Goal: Answer question/provide support: Share knowledge or assist other users

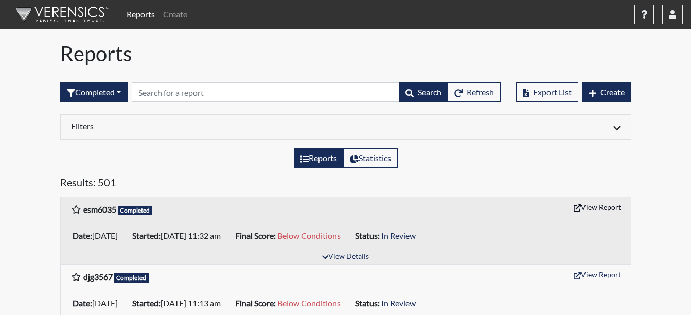
click at [603, 202] on button "View Report" at bounding box center [597, 207] width 57 height 16
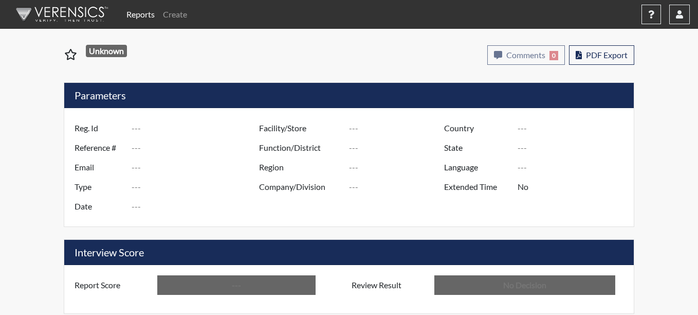
type input "esm6035"
type input "51518"
type input "---"
type input "Corrections Pre-Employment"
type input "Sep 30, 2025"
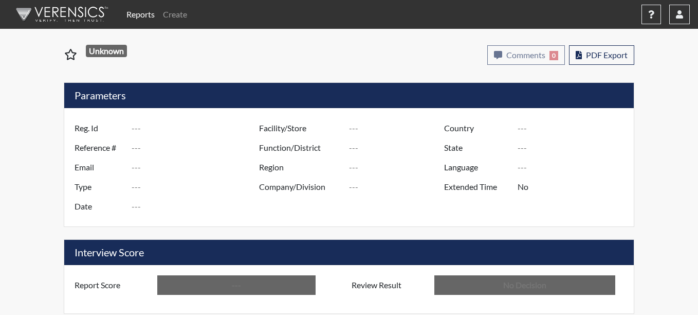
type input "Coastal SP"
type input "[GEOGRAPHIC_DATA]"
type input "[US_STATE]"
type input "English"
type input "Below Conditions"
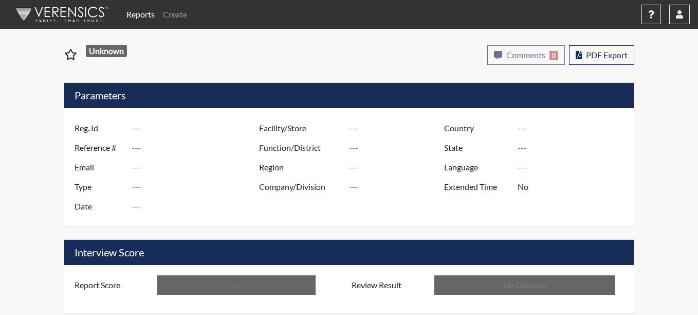
type input "In Review"
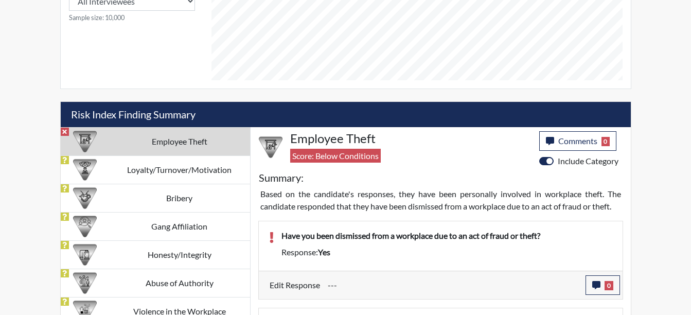
scroll to position [528, 0]
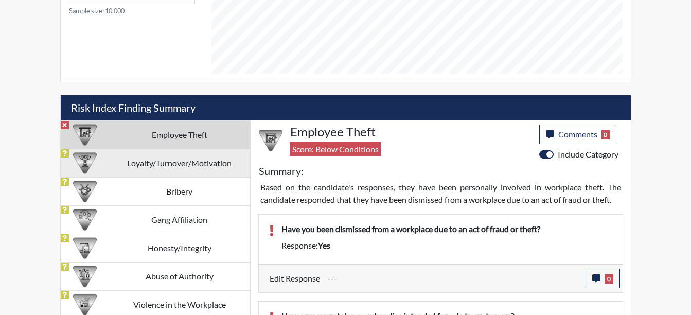
click at [139, 169] on td "Loyalty/Turnover/Motivation" at bounding box center [179, 163] width 141 height 28
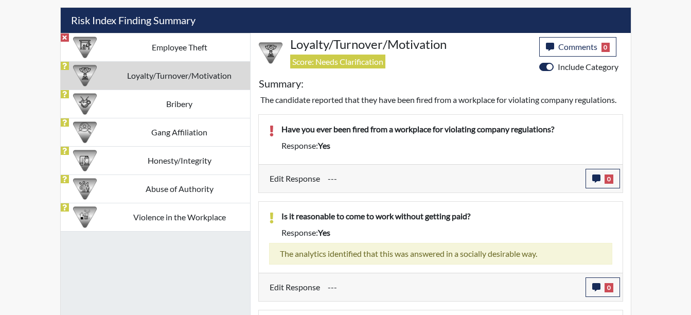
scroll to position [617, 0]
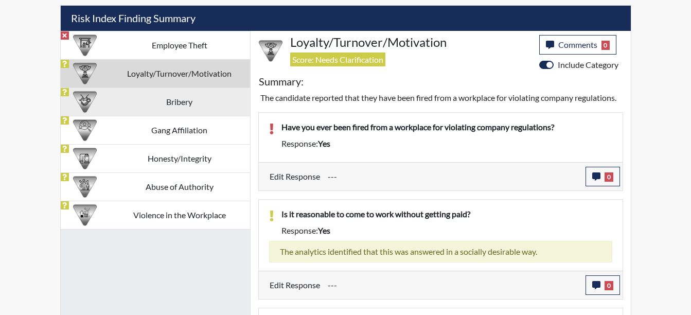
click at [179, 110] on td "Bribery" at bounding box center [179, 101] width 141 height 28
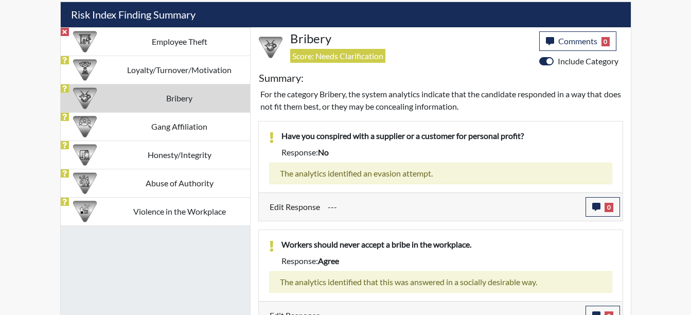
scroll to position [636, 0]
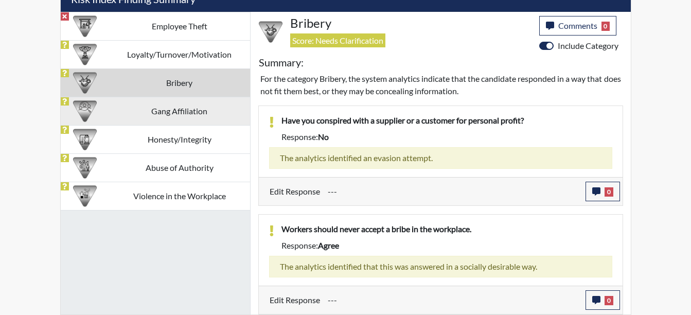
click at [155, 111] on td "Gang Affiliation" at bounding box center [179, 111] width 141 height 28
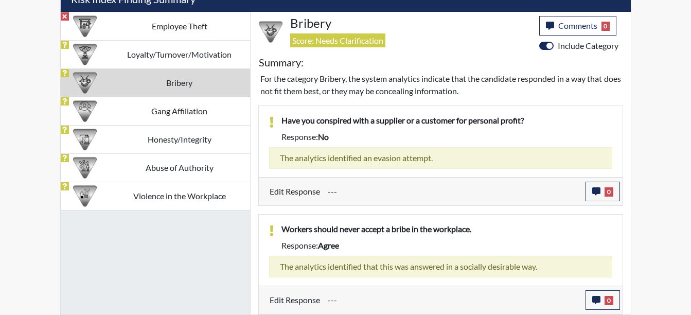
scroll to position [605, 0]
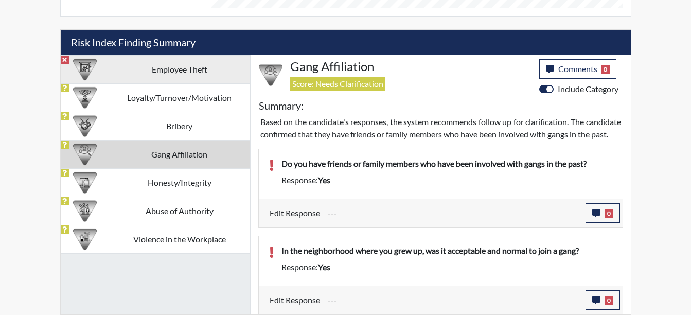
click at [172, 58] on td "Employee Theft" at bounding box center [179, 69] width 141 height 28
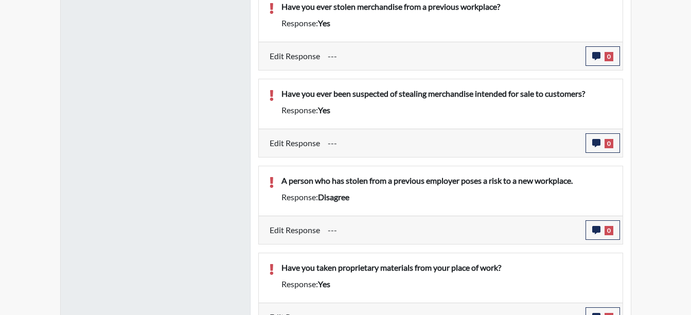
scroll to position [636, 0]
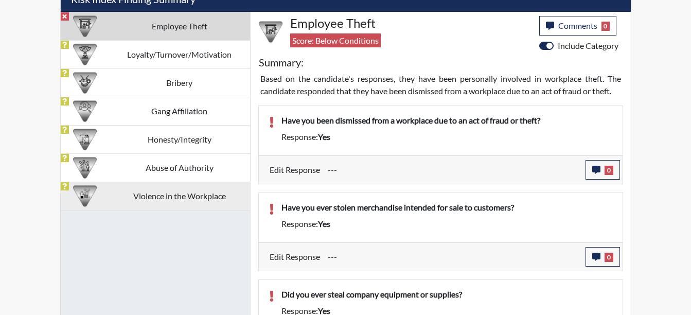
click at [173, 207] on td "Violence in the Workplace" at bounding box center [179, 196] width 141 height 28
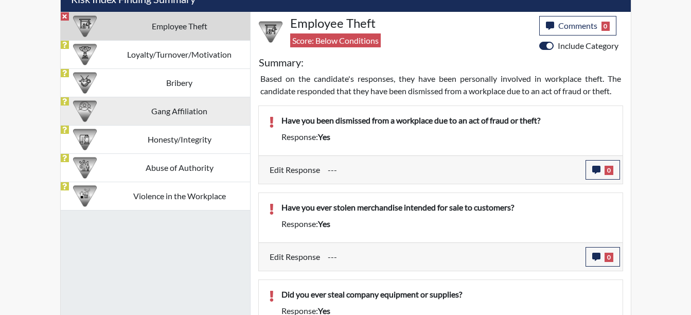
scroll to position [532, 0]
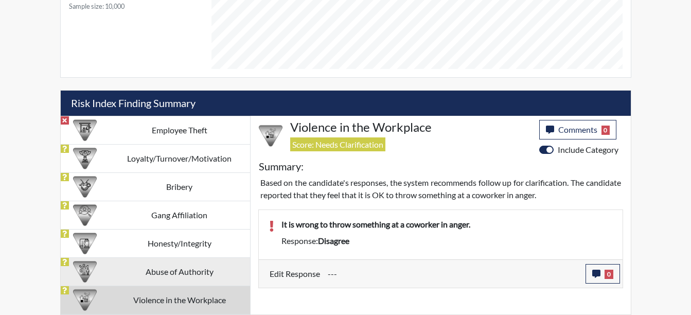
click at [156, 276] on td "Abuse of Authority" at bounding box center [179, 271] width 141 height 28
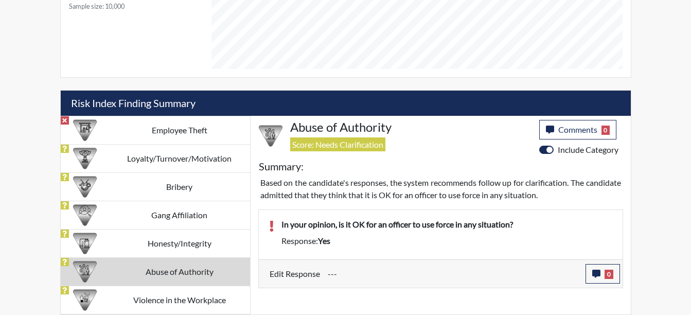
drag, startPoint x: 131, startPoint y: 244, endPoint x: 138, endPoint y: 241, distance: 7.8
click at [131, 244] on td "Honesty/Integrity" at bounding box center [179, 243] width 141 height 28
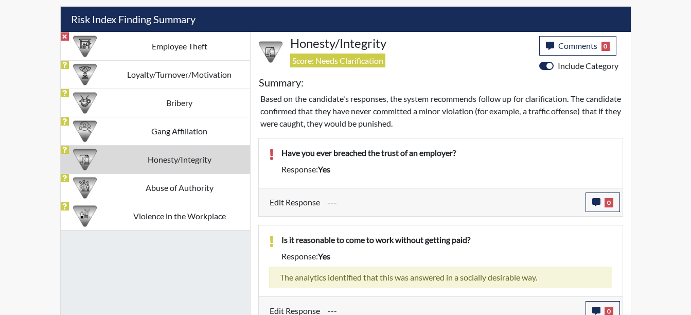
scroll to position [612, 0]
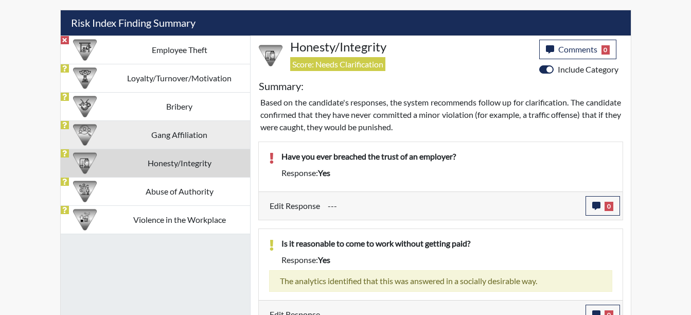
click at [169, 129] on td "Gang Affiliation" at bounding box center [179, 134] width 141 height 28
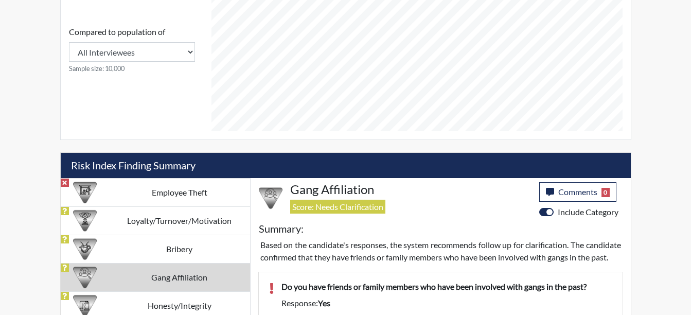
scroll to position [605, 0]
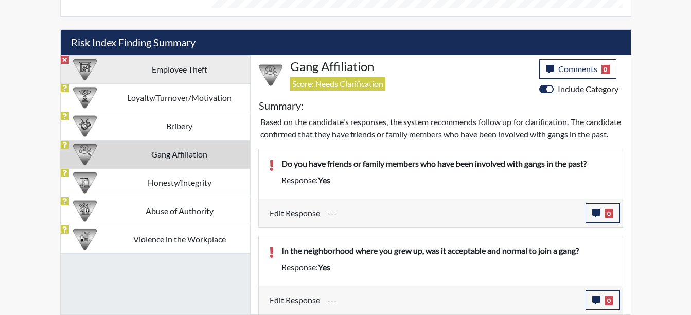
drag, startPoint x: 171, startPoint y: 55, endPoint x: 180, endPoint y: 69, distance: 17.6
click at [171, 55] on td "Employee Theft" at bounding box center [179, 69] width 141 height 28
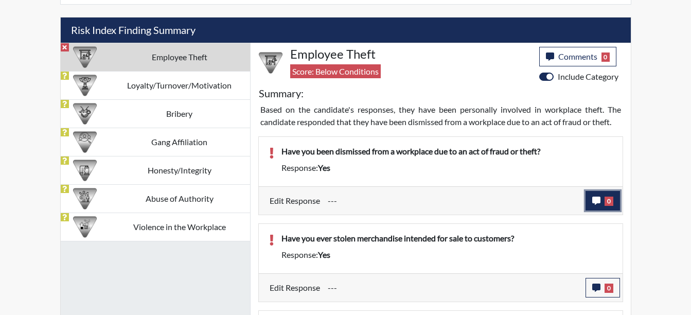
click at [596, 200] on icon "button" at bounding box center [596, 200] width 8 height 8
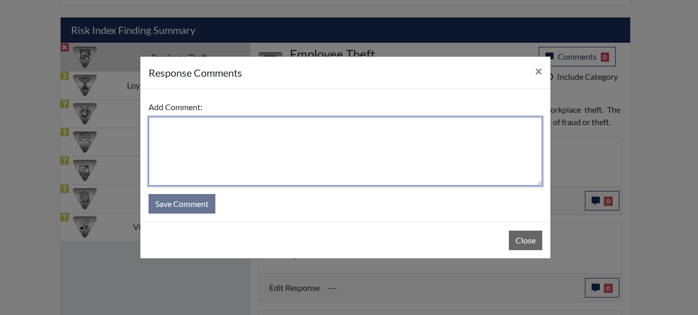
click at [171, 127] on textarea at bounding box center [346, 151] width 394 height 69
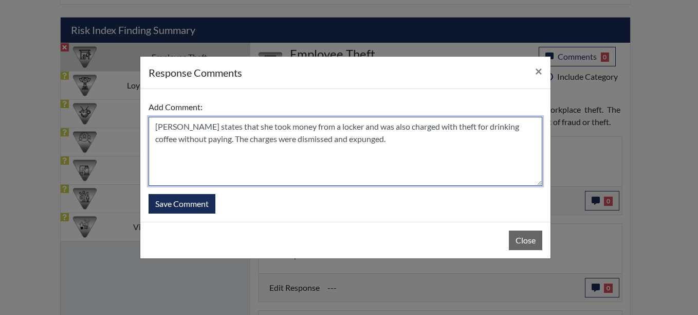
click at [387, 139] on textarea "Ms. Mallory states that she took money from a locker and was also charged with …" at bounding box center [346, 151] width 394 height 69
drag, startPoint x: 499, startPoint y: 143, endPoint x: 151, endPoint y: 129, distance: 347.9
click at [151, 129] on textarea "Ms. Mallory states that she took money from a locker and was also charged with …" at bounding box center [346, 151] width 394 height 69
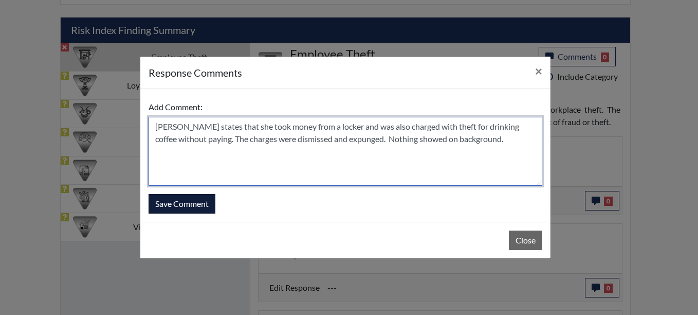
type textarea "Ms. Mallory states that she took money from a locker and was also charged with …"
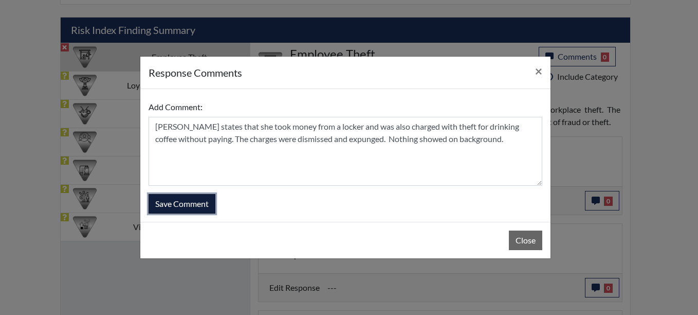
click at [195, 208] on button "Save Comment" at bounding box center [182, 204] width 67 height 20
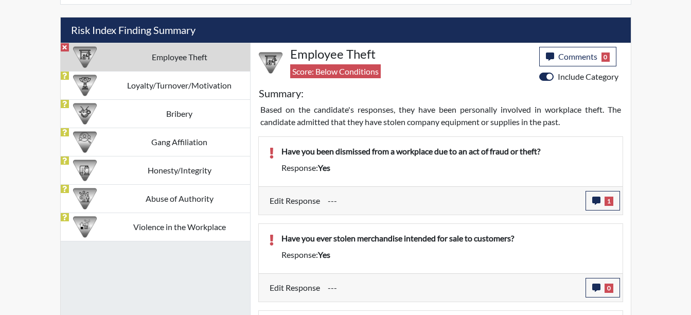
scroll to position [171, 427]
click at [600, 291] on button "0" at bounding box center [602, 288] width 34 height 20
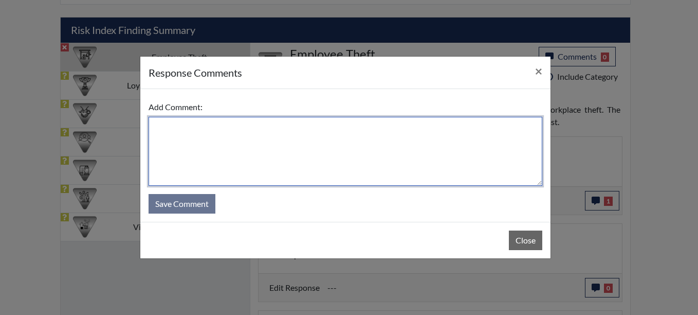
click at [168, 129] on textarea at bounding box center [346, 151] width 394 height 69
paste textarea "Ms. Mallory states that she took money from a locker and was also charged with …"
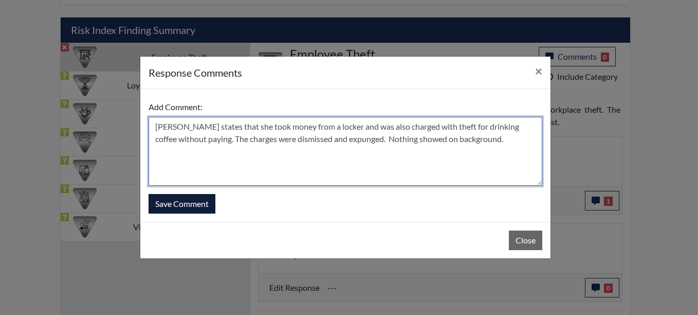
type textarea "Ms. Mallory states that she took money from a locker and was also charged with …"
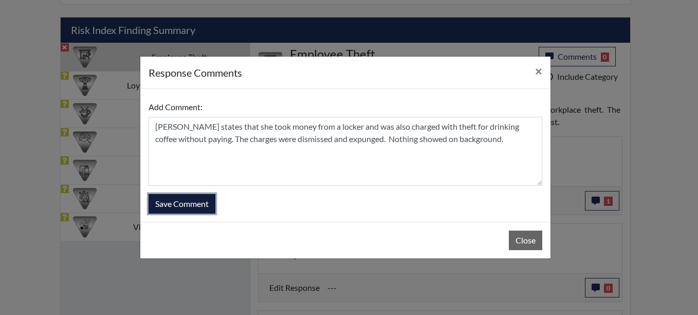
click at [185, 206] on button "Save Comment" at bounding box center [182, 204] width 67 height 20
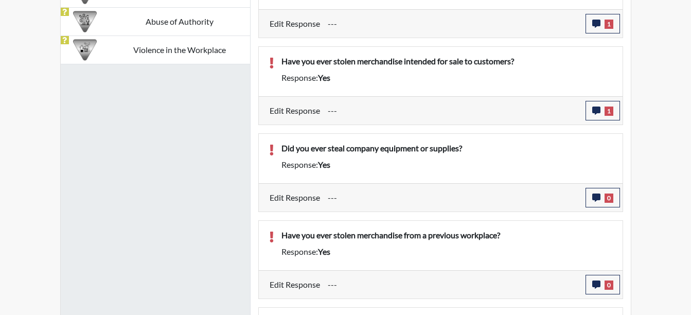
scroll to position [789, 0]
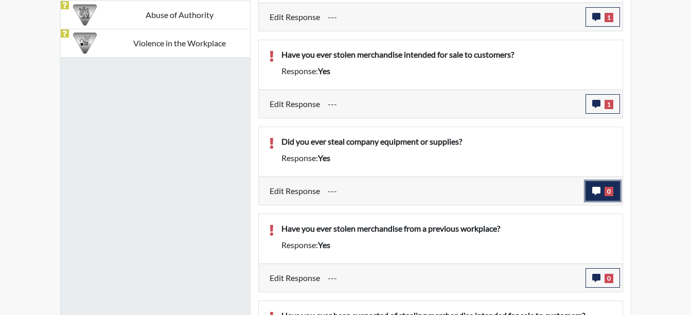
click at [598, 194] on icon "button" at bounding box center [596, 191] width 8 height 8
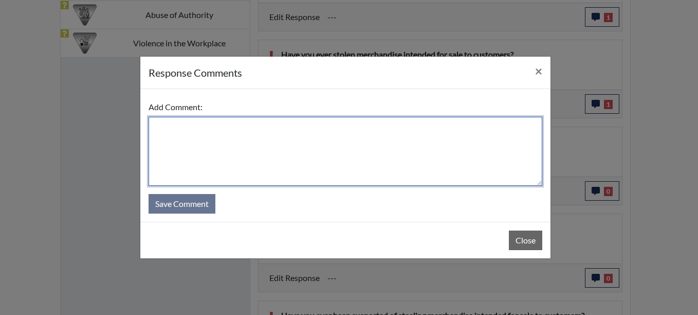
click at [155, 124] on textarea at bounding box center [346, 151] width 394 height 69
paste textarea "Ms. Mallory states that she took money from a locker and was also charged with …"
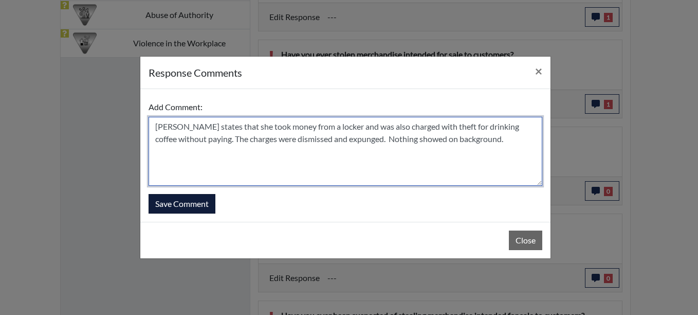
type textarea "Ms. Mallory states that she took money from a locker and was also charged with …"
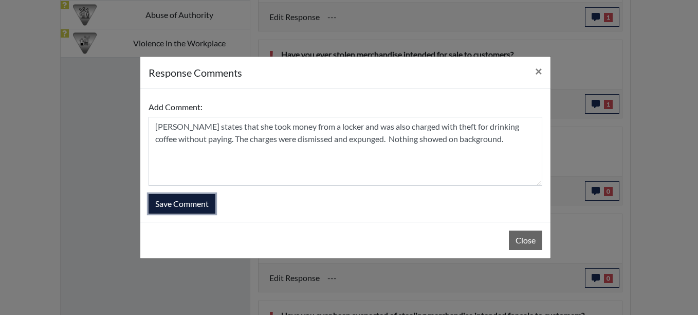
click at [179, 205] on button "Save Comment" at bounding box center [182, 204] width 67 height 20
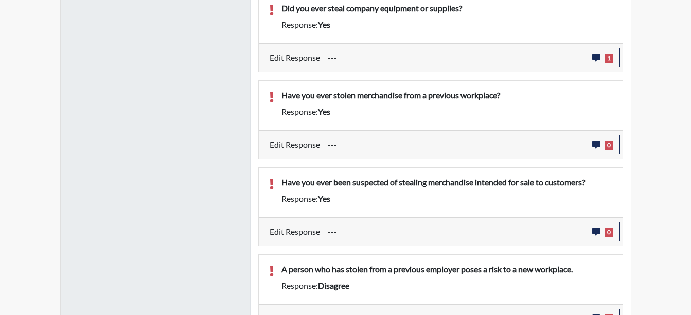
scroll to position [942, 0]
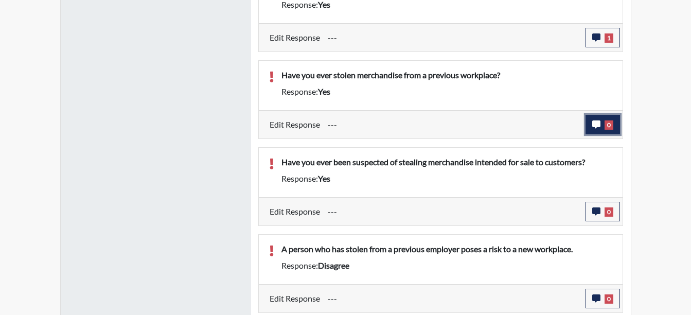
click at [608, 128] on span "0" at bounding box center [608, 124] width 9 height 9
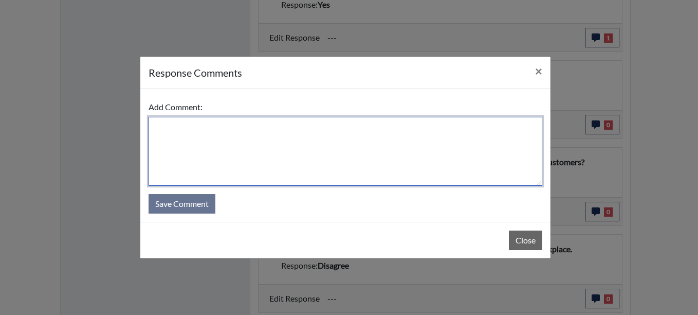
click at [178, 137] on textarea at bounding box center [346, 151] width 394 height 69
paste textarea "Ms. Mallory states that she took money from a locker and was also charged with …"
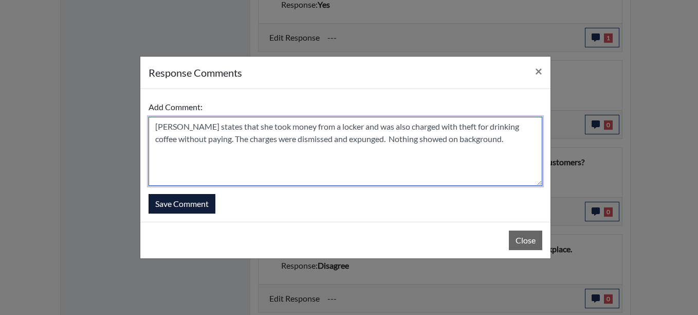
type textarea "Ms. Mallory states that she took money from a locker and was also charged with …"
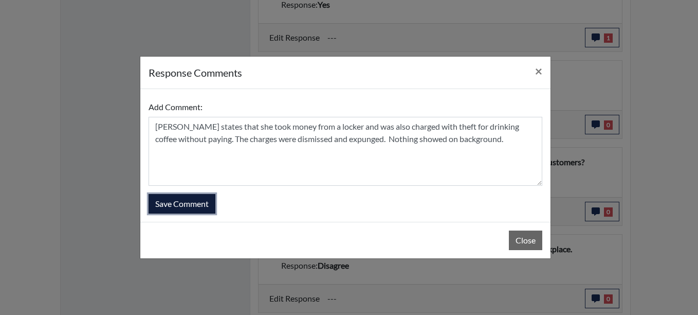
click at [194, 207] on button "Save Comment" at bounding box center [182, 204] width 67 height 20
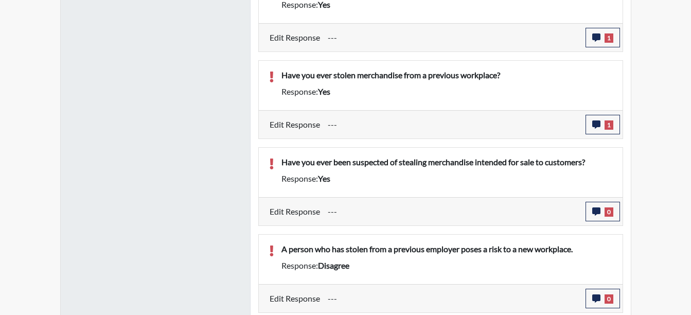
scroll to position [171, 427]
click at [604, 209] on span "0" at bounding box center [608, 211] width 9 height 9
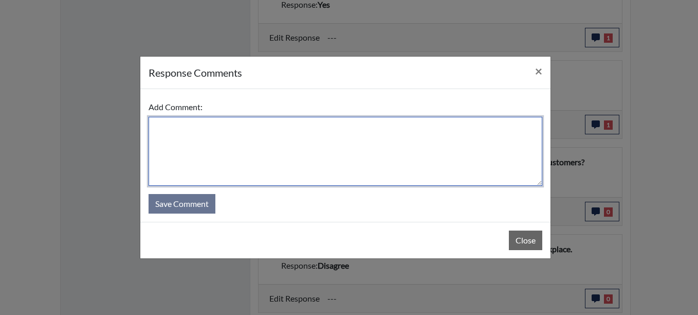
click at [188, 140] on textarea at bounding box center [346, 151] width 394 height 69
paste textarea "Ms. Mallory states that she took money from a locker and was also charged with …"
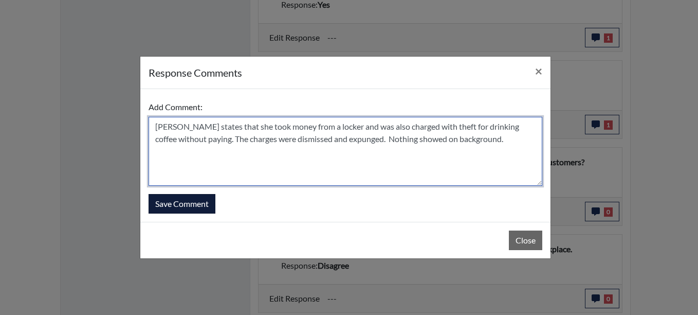
type textarea "Ms. Mallory states that she took money from a locker and was also charged with …"
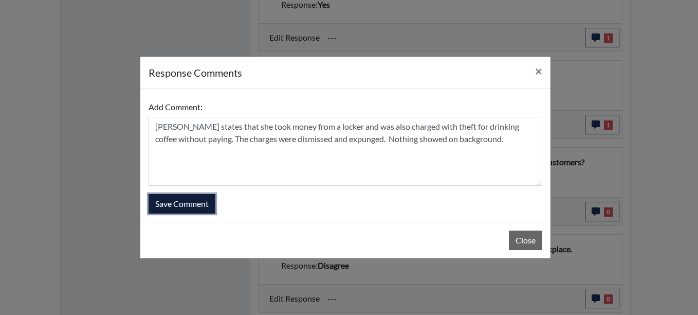
click at [188, 204] on button "Save Comment" at bounding box center [182, 204] width 67 height 20
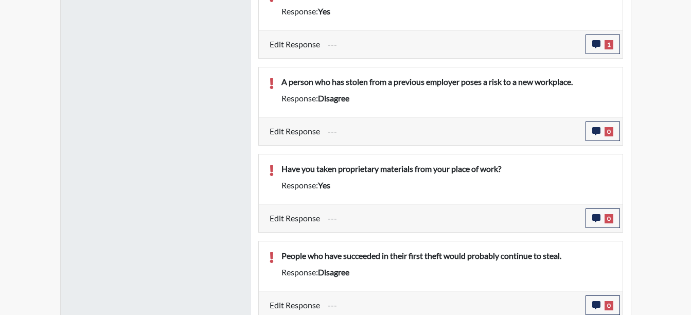
scroll to position [1143, 0]
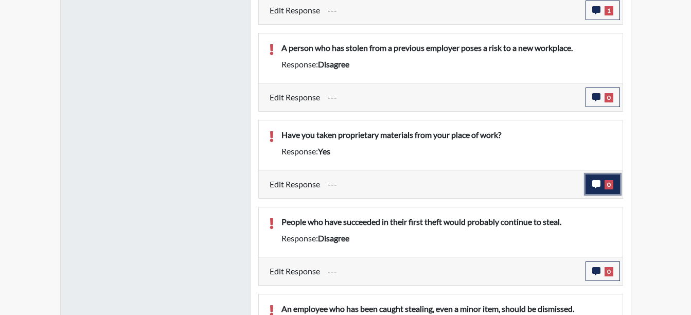
click at [601, 184] on button "0" at bounding box center [602, 184] width 34 height 20
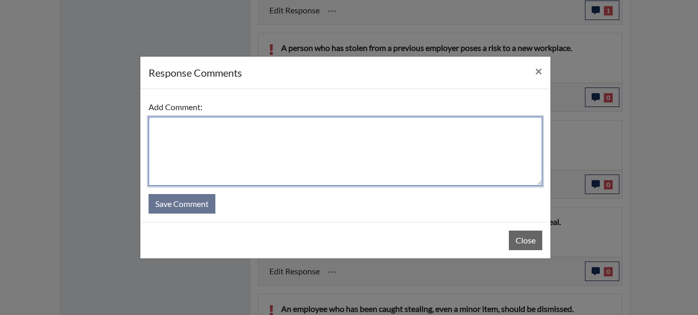
click at [184, 136] on textarea at bounding box center [346, 151] width 394 height 69
paste textarea "Ms. Mallory states that she took money from a locker and was also charged with …"
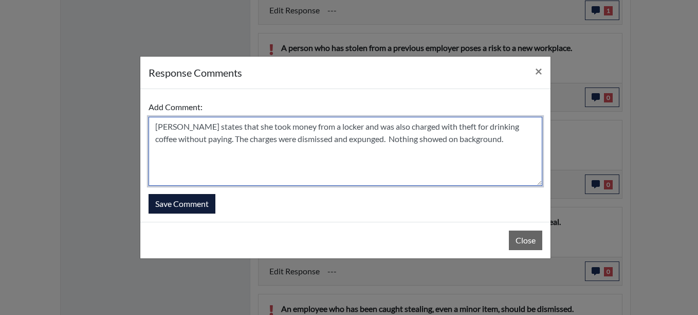
type textarea "Ms. Mallory states that she took money from a locker and was also charged with …"
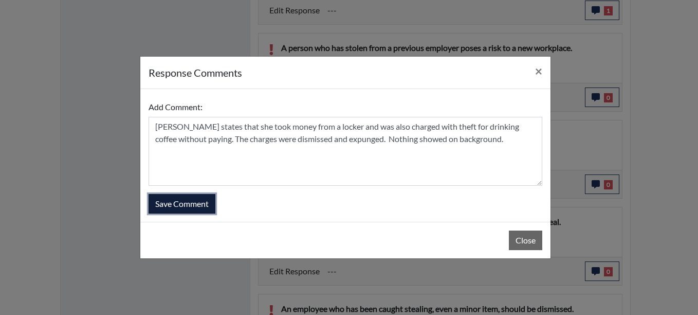
drag, startPoint x: 178, startPoint y: 203, endPoint x: 196, endPoint y: 203, distance: 18.0
click at [179, 203] on button "Save Comment" at bounding box center [182, 204] width 67 height 20
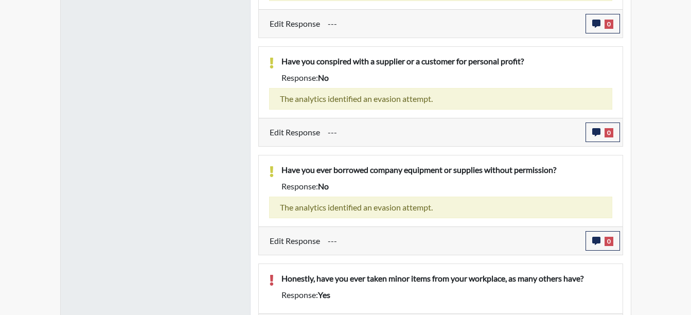
scroll to position [1614, 0]
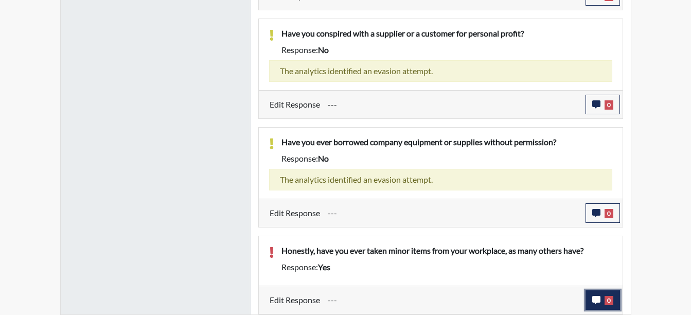
click at [600, 293] on button "0" at bounding box center [602, 300] width 34 height 20
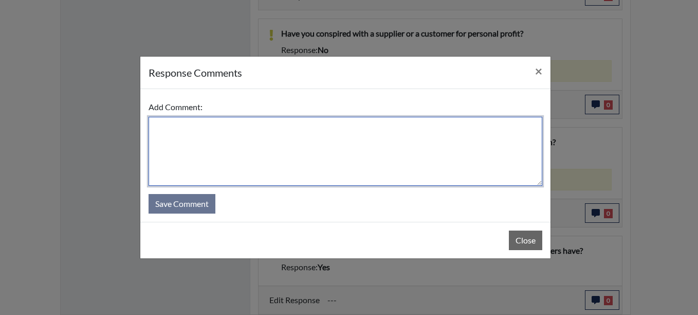
paste textarea "Ms. Mallory states that she took money from a locker and was also charged with …"
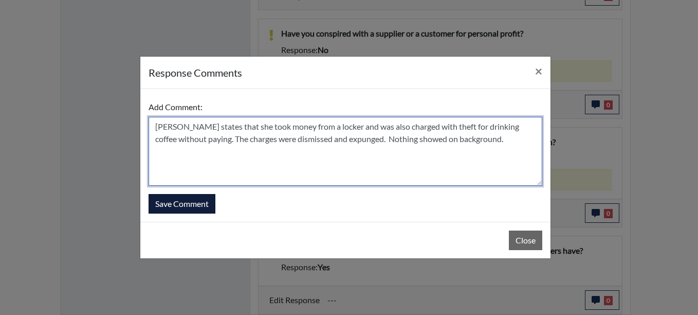
type textarea "Ms. Mallory states that she took money from a locker and was also charged with …"
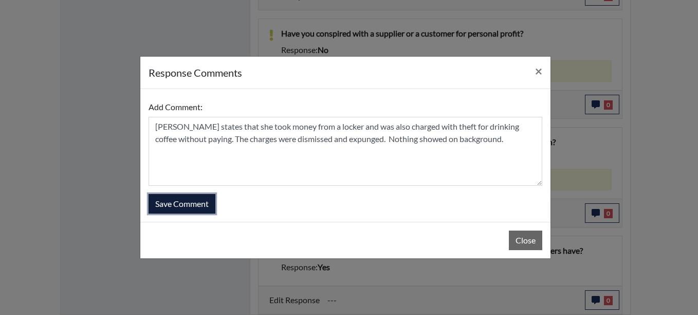
click at [199, 207] on button "Save Comment" at bounding box center [182, 204] width 67 height 20
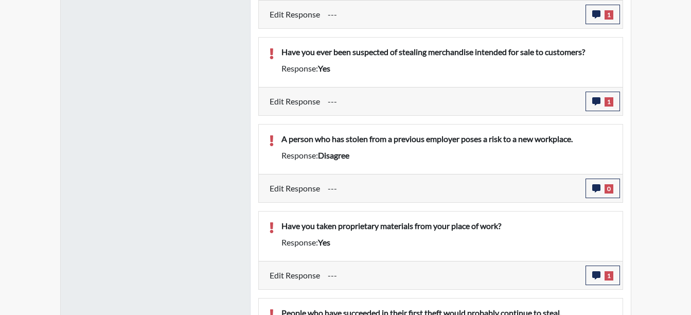
scroll to position [1066, 0]
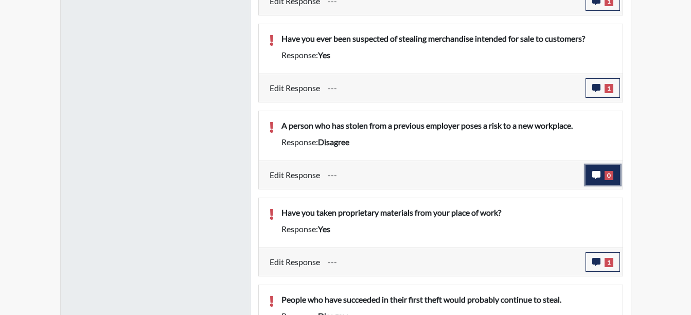
click at [598, 180] on button "0" at bounding box center [602, 175] width 34 height 20
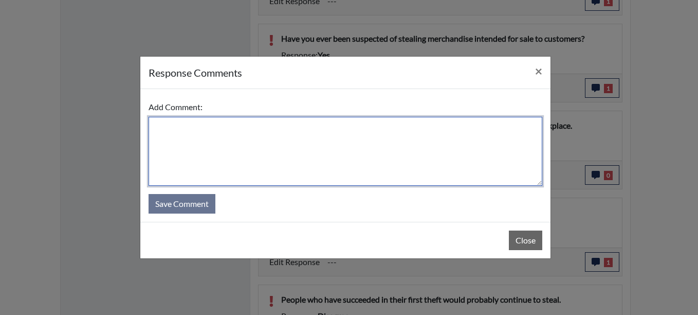
click at [176, 132] on textarea at bounding box center [346, 151] width 394 height 69
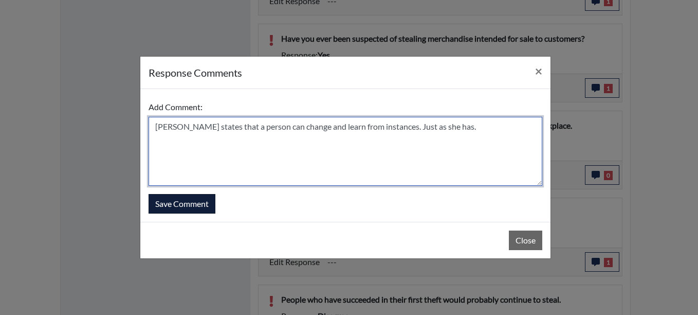
type textarea "Ms. Mallory states that a person can change and learn from instances. Just as s…"
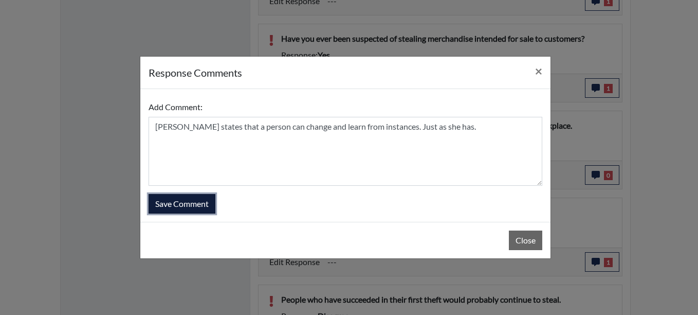
click at [186, 197] on button "Save Comment" at bounding box center [182, 204] width 67 height 20
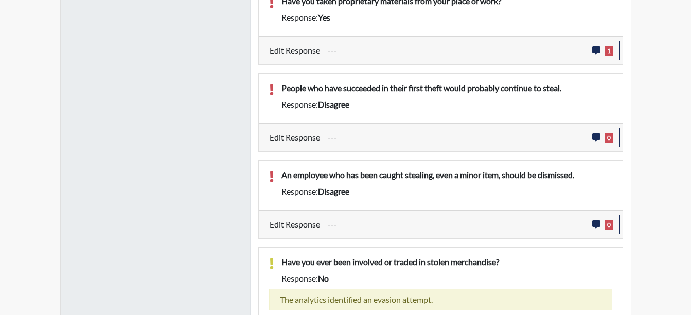
scroll to position [1297, 0]
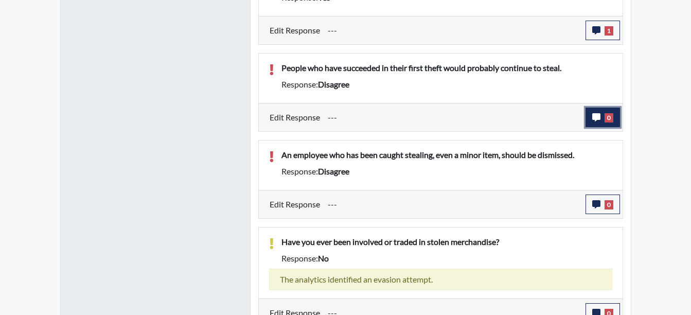
click at [606, 116] on span "0" at bounding box center [608, 117] width 9 height 9
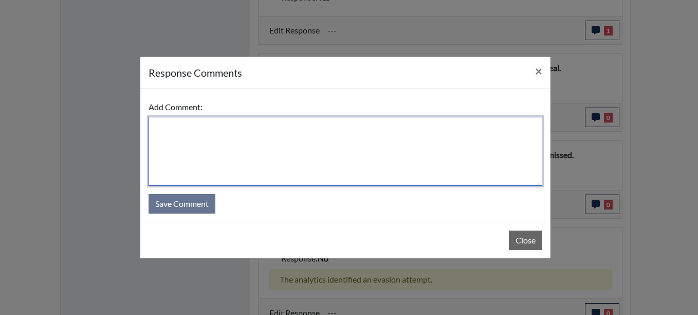
click at [179, 131] on textarea at bounding box center [346, 151] width 394 height 69
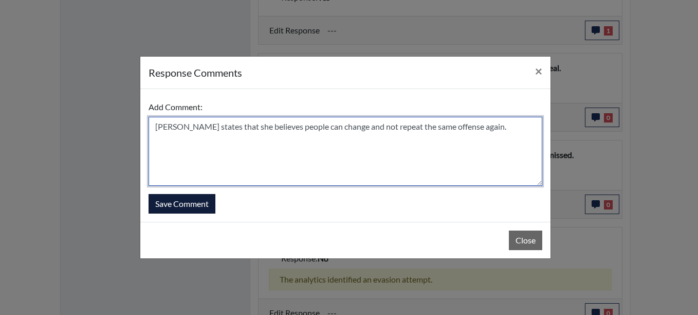
type textarea "Ms. Mallory states that she believes people can change and not repeat the same …"
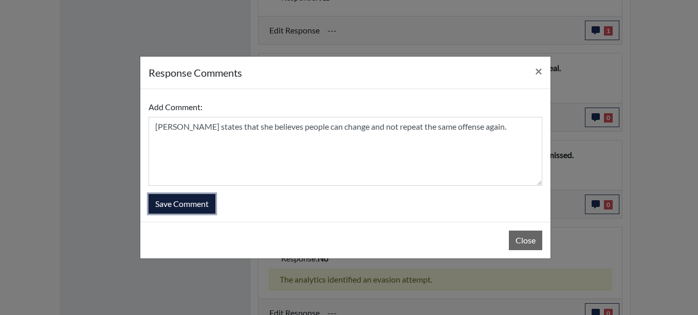
click at [181, 204] on button "Save Comment" at bounding box center [182, 204] width 67 height 20
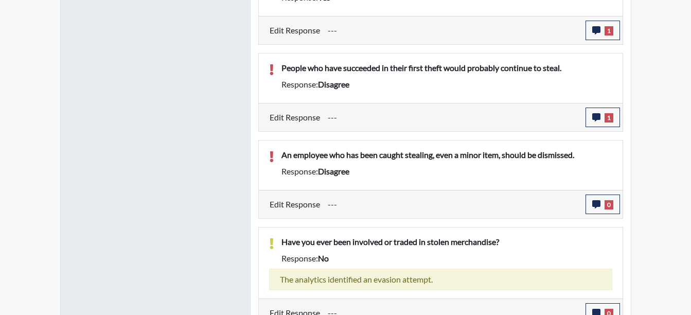
scroll to position [171, 427]
click at [599, 202] on icon "button" at bounding box center [596, 204] width 8 height 8
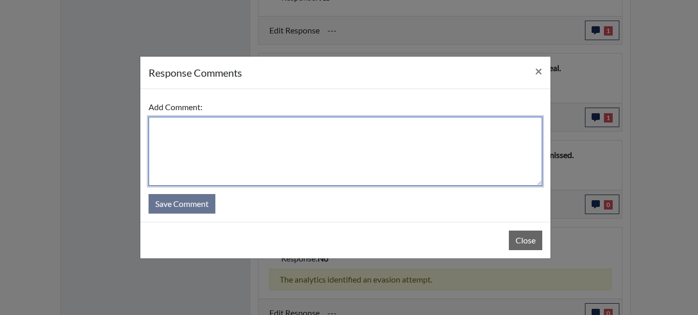
click at [182, 129] on textarea at bounding box center [346, 151] width 394 height 69
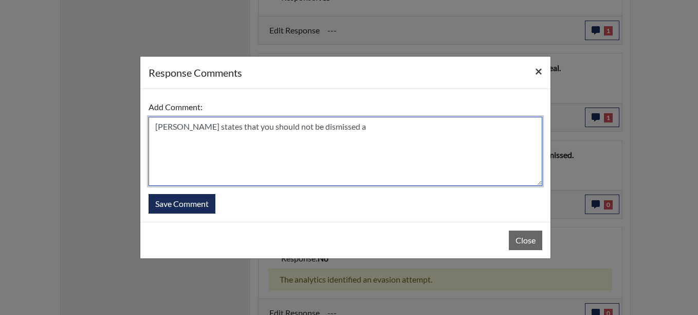
type textarea "Ms. Mallory states that you should not be dismissed a"
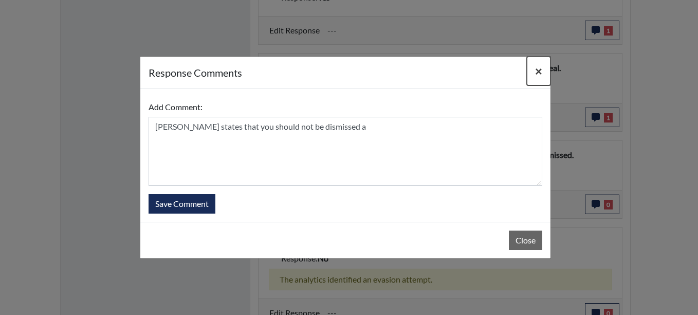
click at [538, 69] on span "×" at bounding box center [538, 70] width 7 height 15
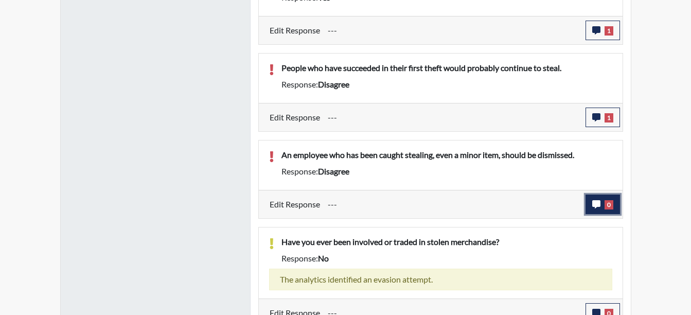
click at [608, 200] on span "0" at bounding box center [608, 204] width 9 height 9
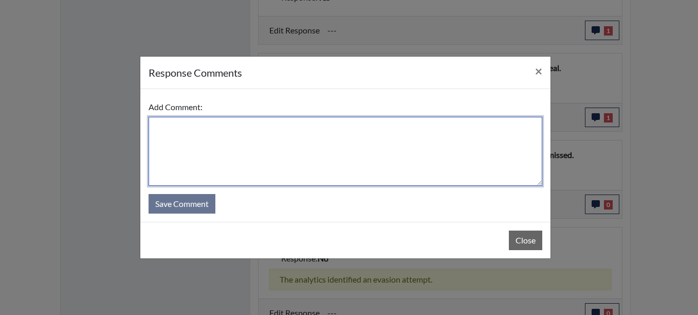
click at [175, 126] on textarea at bounding box center [346, 151] width 394 height 69
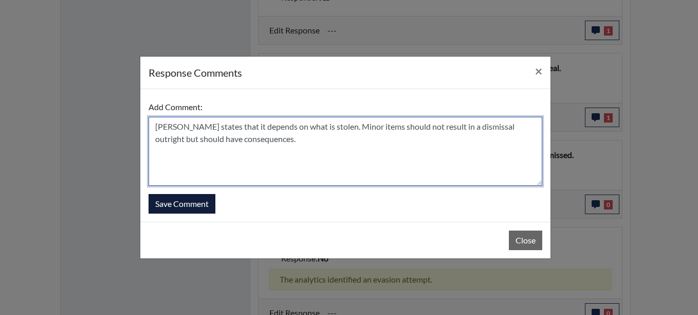
type textarea "Ms. mallory states that it depends on what is stolen. Minor items should not re…"
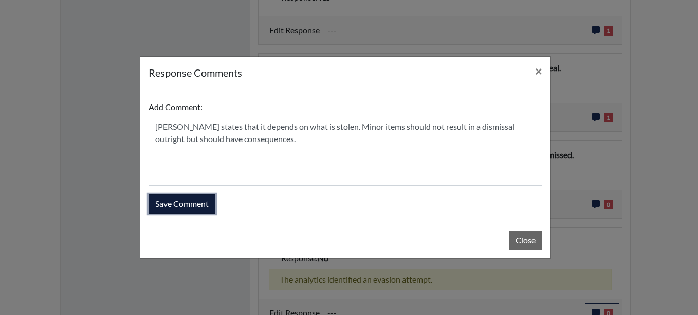
click at [182, 204] on button "Save Comment" at bounding box center [182, 204] width 67 height 20
click at [189, 204] on button "Save Comment" at bounding box center [182, 204] width 67 height 20
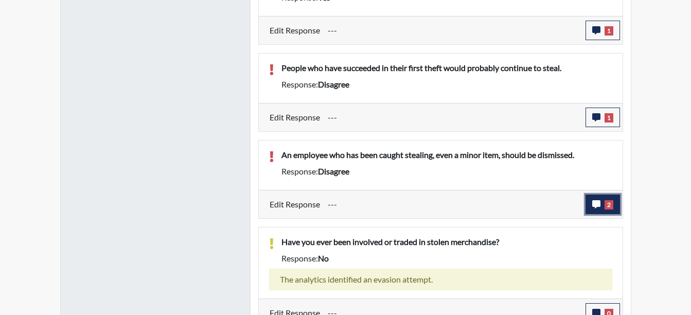
click at [604, 209] on span "2" at bounding box center [608, 204] width 9 height 9
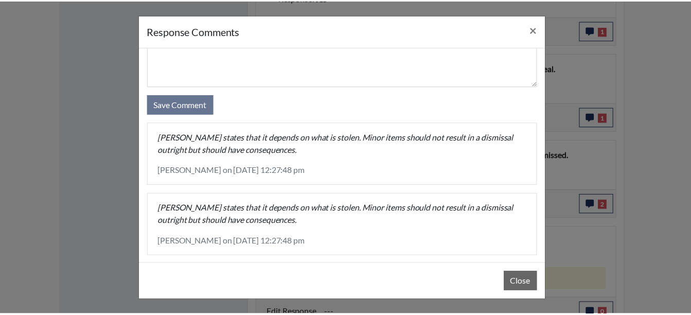
scroll to position [67, 0]
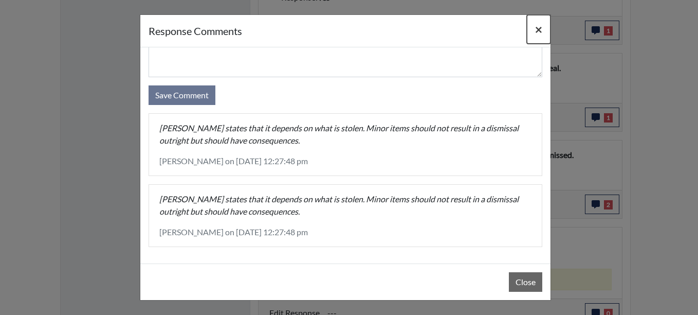
click at [542, 29] on span "×" at bounding box center [538, 29] width 7 height 15
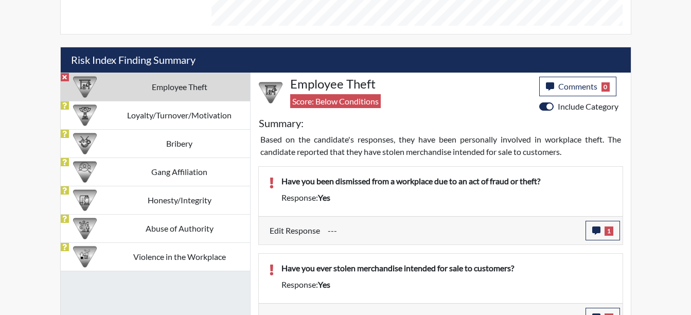
scroll to position [558, 0]
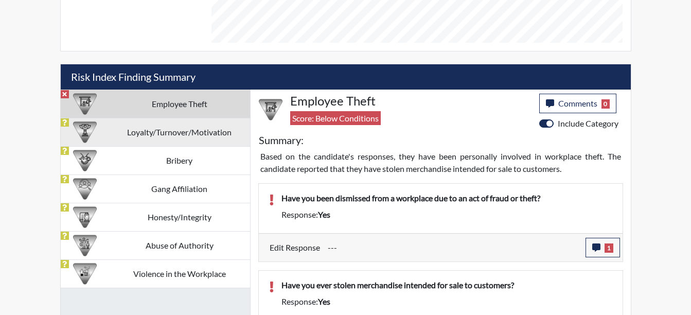
click at [152, 129] on td "Loyalty/Turnover/Motivation" at bounding box center [179, 132] width 141 height 28
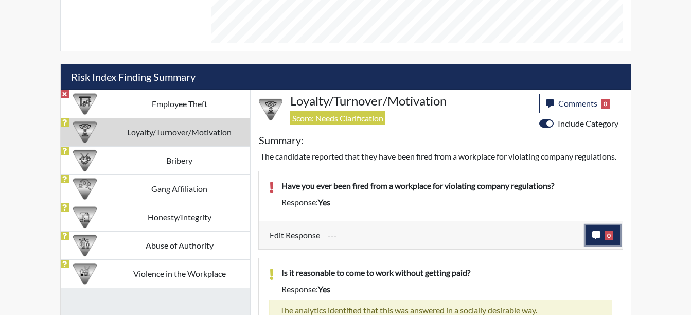
click at [599, 239] on icon "button" at bounding box center [596, 235] width 8 height 8
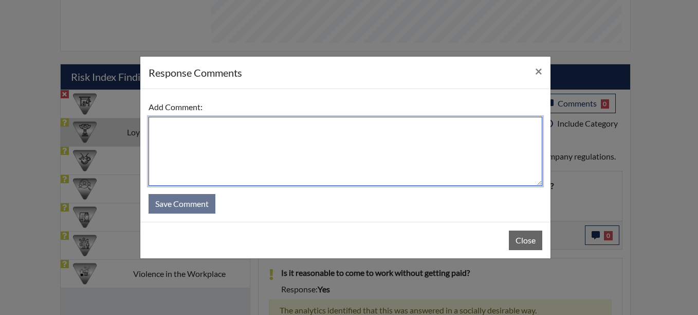
paste textarea "Ms. Mallory states that she took money from a locker and was also charged with …"
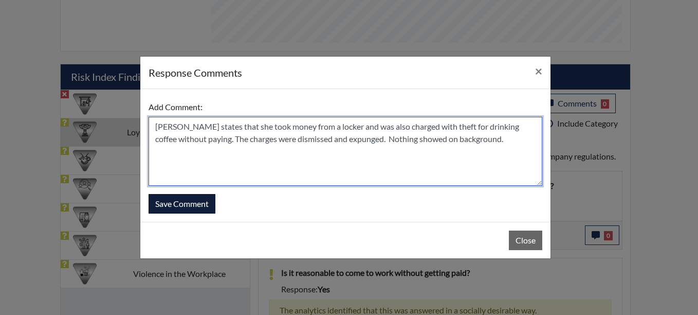
type textarea "Ms. Mallory states that she took money from a locker and was also charged with …"
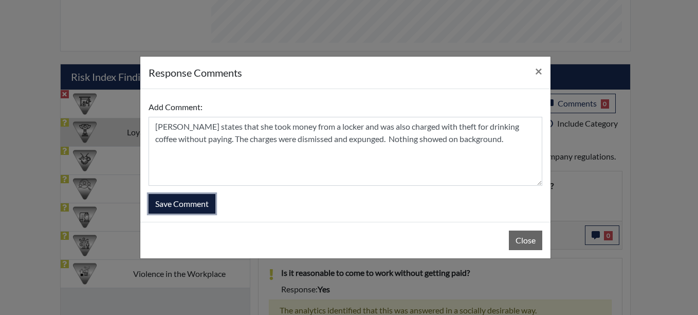
click at [169, 206] on button "Save Comment" at bounding box center [182, 204] width 67 height 20
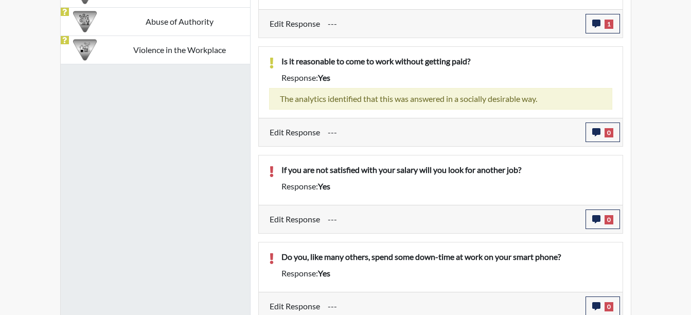
scroll to position [788, 0]
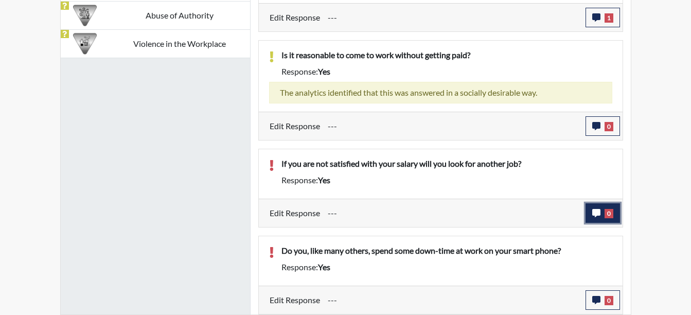
click at [604, 214] on span "0" at bounding box center [608, 213] width 9 height 9
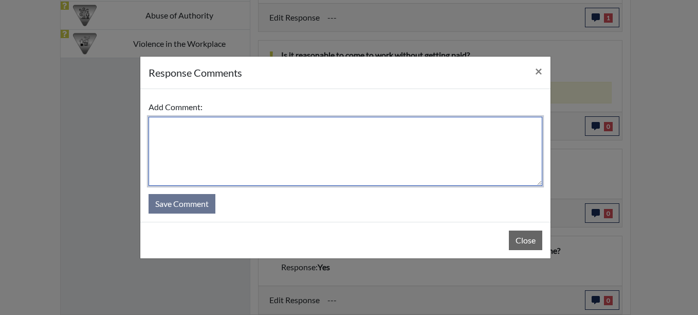
drag, startPoint x: 157, startPoint y: 119, endPoint x: 144, endPoint y: 123, distance: 13.5
click at [155, 120] on textarea at bounding box center [346, 151] width 394 height 69
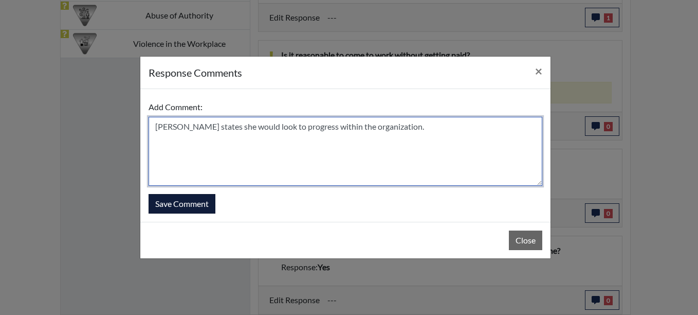
type textarea "Ms. Mallory states she would look to progress within the organization."
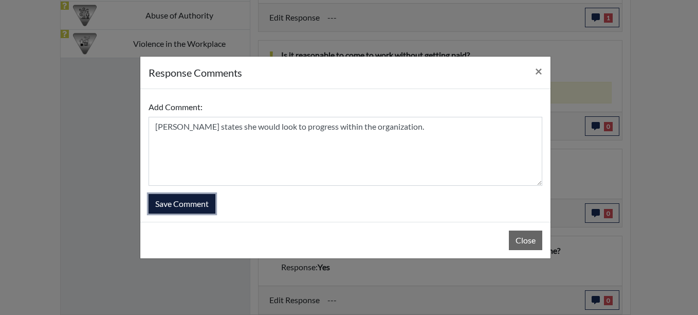
click at [174, 202] on button "Save Comment" at bounding box center [182, 204] width 67 height 20
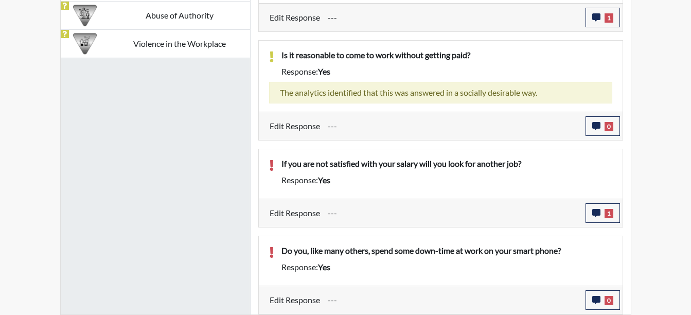
scroll to position [171, 427]
click at [597, 300] on icon "button" at bounding box center [596, 300] width 8 height 8
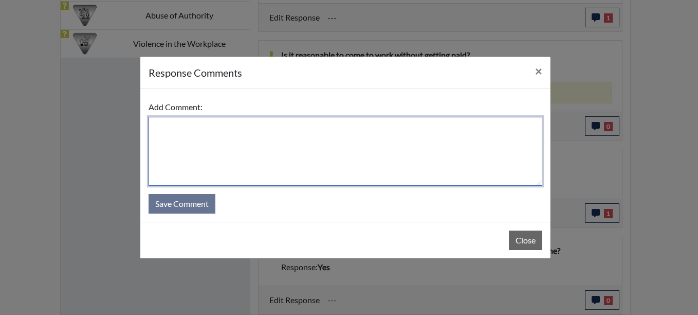
click at [176, 130] on textarea at bounding box center [346, 151] width 394 height 69
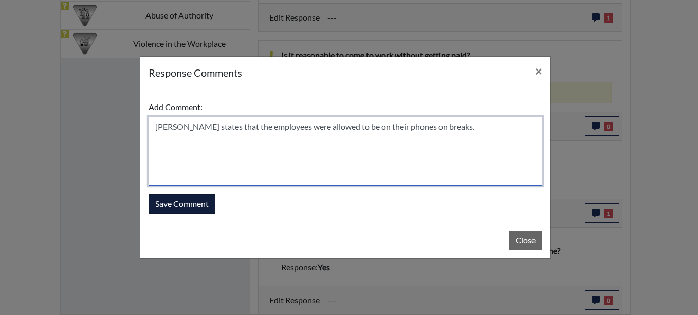
type textarea "Ms. Mallory states that the employees were allowed to be on their phones on bre…"
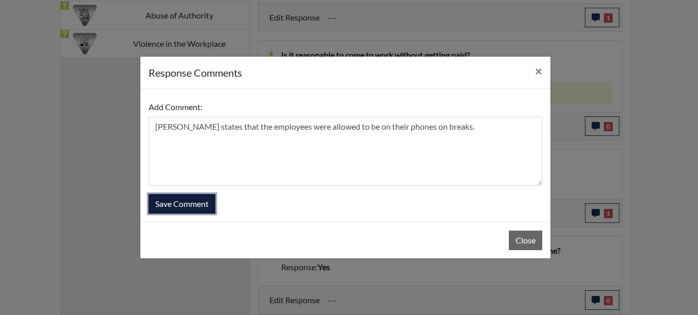
click at [180, 201] on button "Save Comment" at bounding box center [182, 204] width 67 height 20
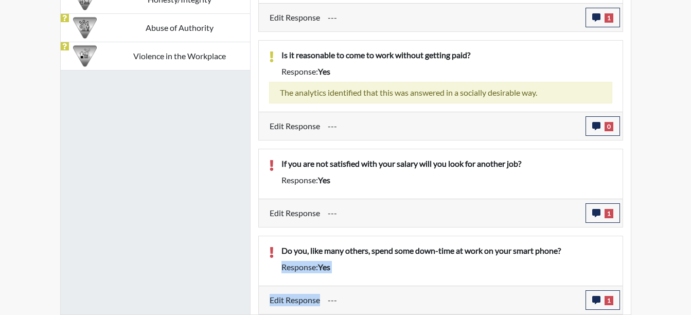
drag, startPoint x: 689, startPoint y: 231, endPoint x: 710, endPoint y: 295, distance: 66.5
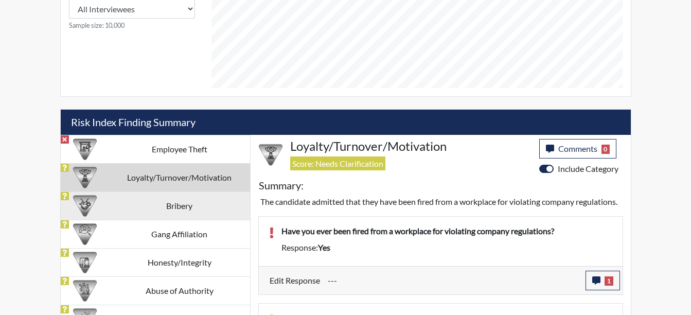
click at [166, 202] on td "Bribery" at bounding box center [179, 205] width 141 height 28
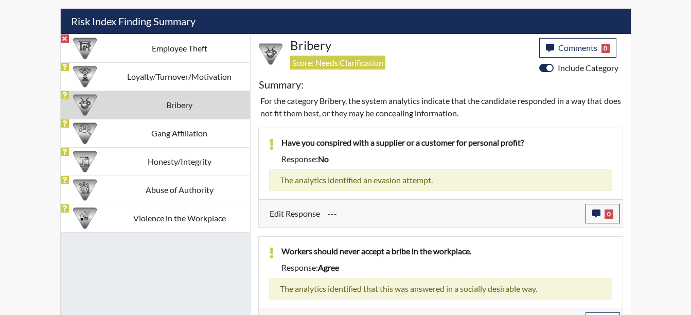
scroll to position [636, 0]
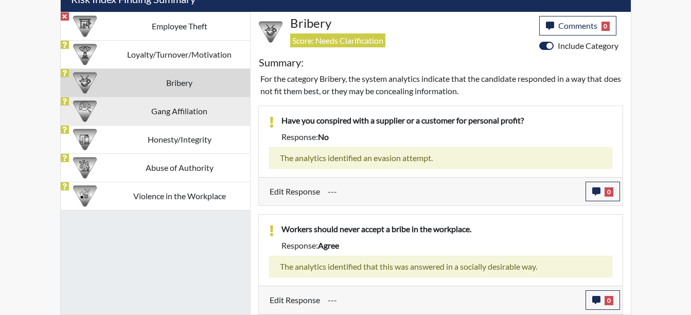
click at [167, 108] on td "Gang Affiliation" at bounding box center [179, 111] width 141 height 28
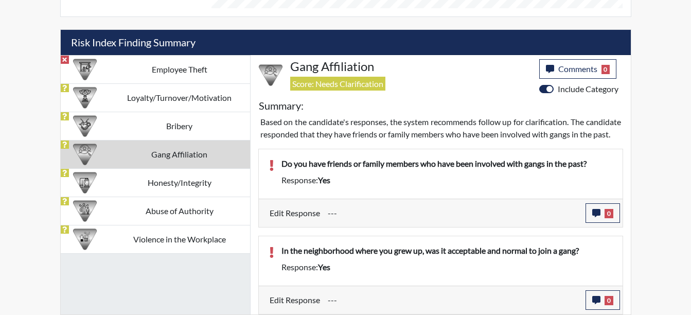
scroll to position [605, 0]
click at [605, 215] on span "0" at bounding box center [608, 213] width 9 height 9
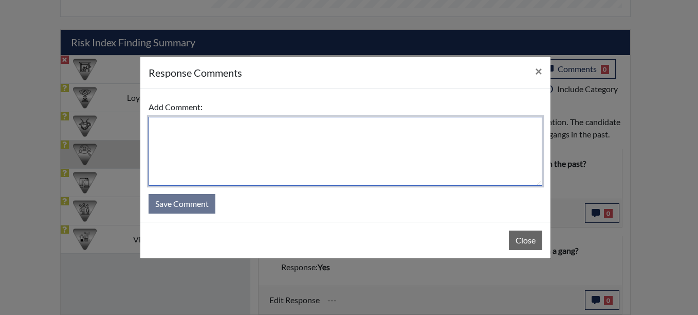
click at [169, 133] on textarea at bounding box center [346, 151] width 394 height 69
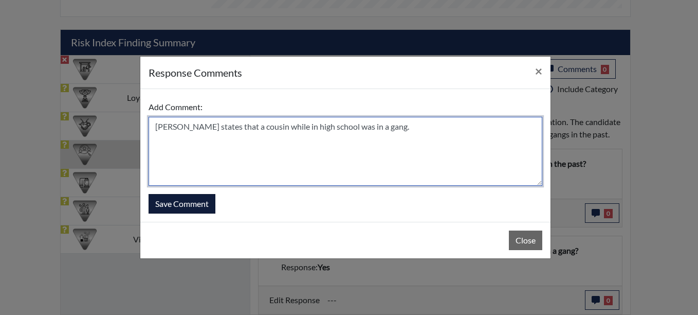
type textarea "Ms. Mallory states that a cousin while in high school was in a gang."
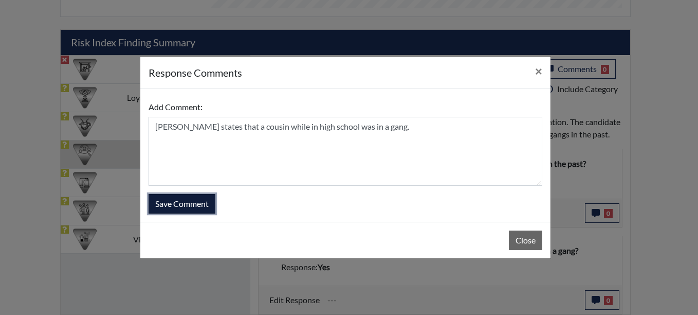
click at [183, 199] on button "Save Comment" at bounding box center [182, 204] width 67 height 20
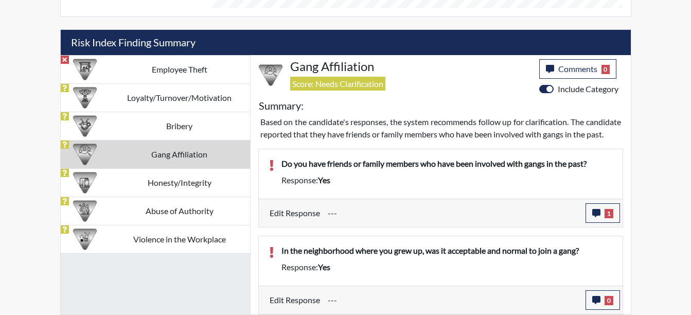
scroll to position [171, 427]
click at [599, 301] on icon "button" at bounding box center [596, 300] width 8 height 8
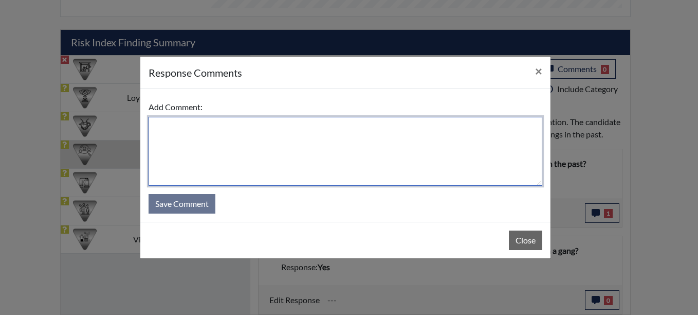
click at [175, 130] on textarea at bounding box center [346, 151] width 394 height 69
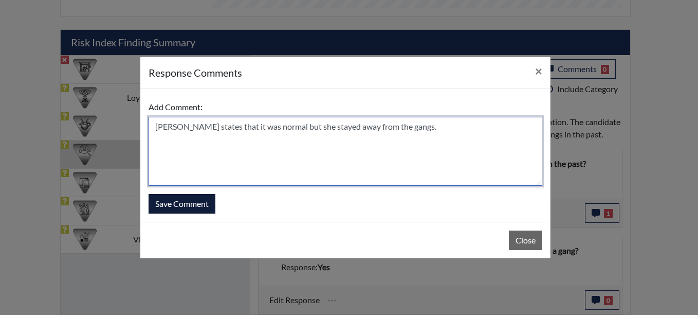
type textarea "Ms. Mallory states that it was normal but she stayed away from the gangs."
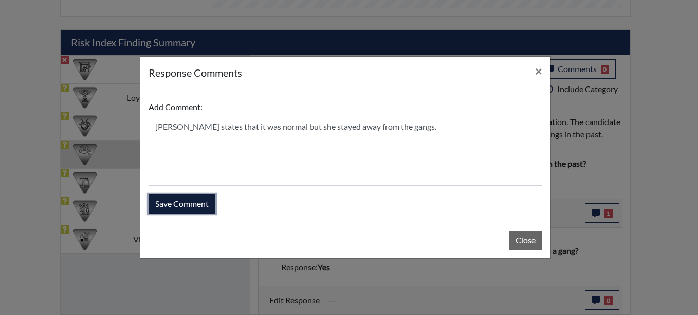
click at [168, 203] on button "Save Comment" at bounding box center [182, 204] width 67 height 20
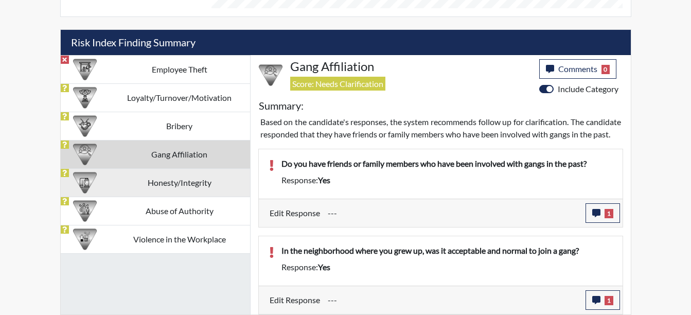
click at [173, 181] on td "Honesty/Integrity" at bounding box center [179, 182] width 141 height 28
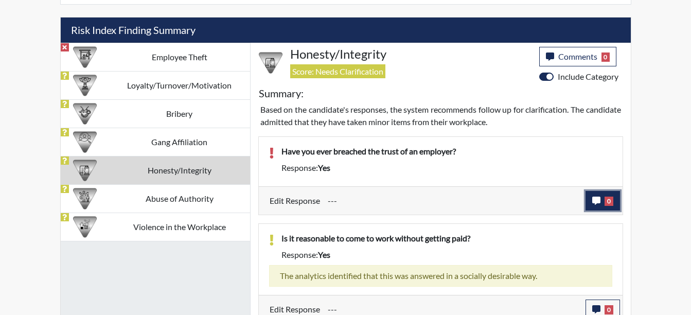
click at [590, 200] on button "0" at bounding box center [602, 201] width 34 height 20
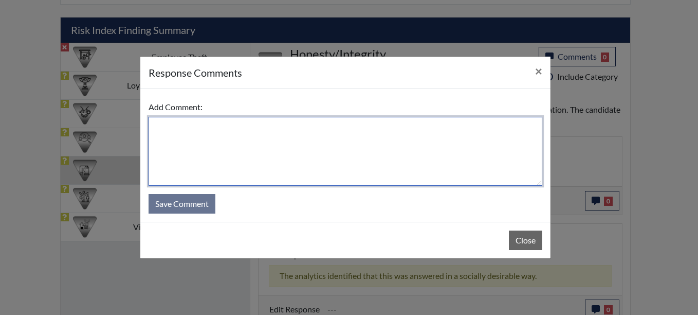
paste textarea "Ms. Mallory states that she took money from a locker and was also charged with …"
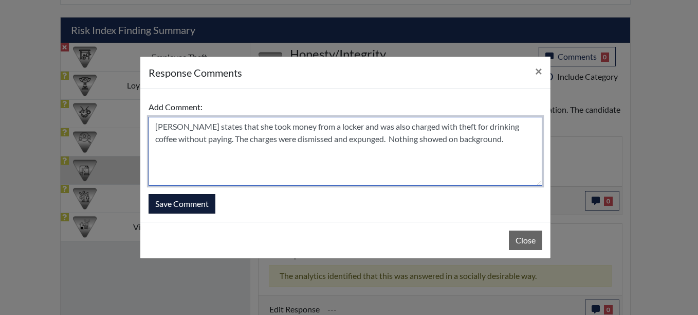
type textarea "Ms. Mallory states that she took money from a locker and was also charged with …"
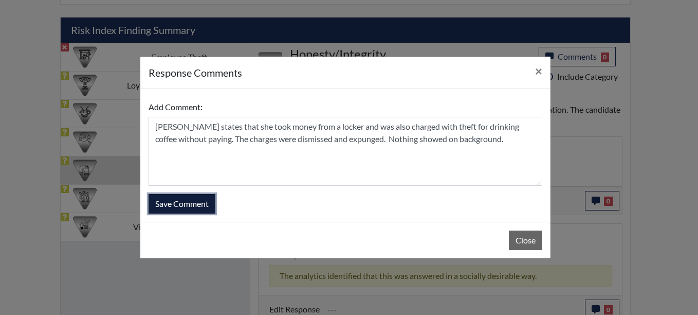
click at [168, 207] on button "Save Comment" at bounding box center [182, 204] width 67 height 20
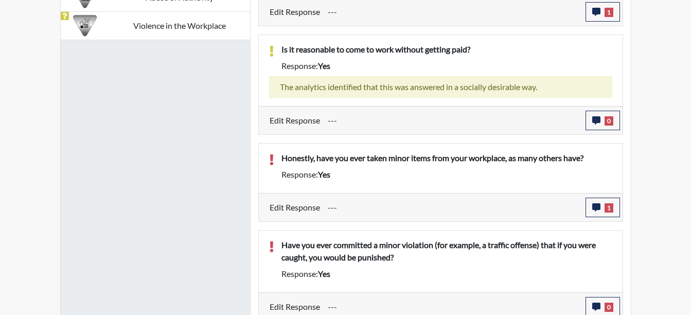
scroll to position [813, 0]
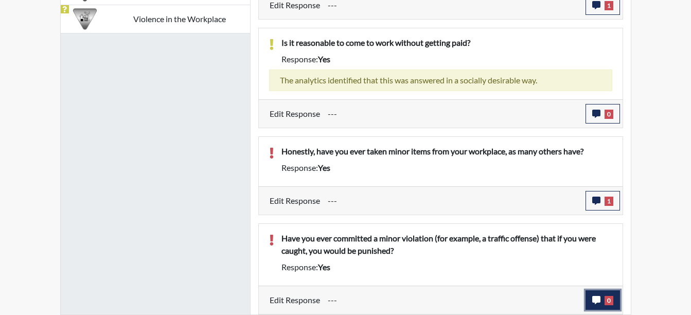
click at [607, 302] on span "0" at bounding box center [608, 300] width 9 height 9
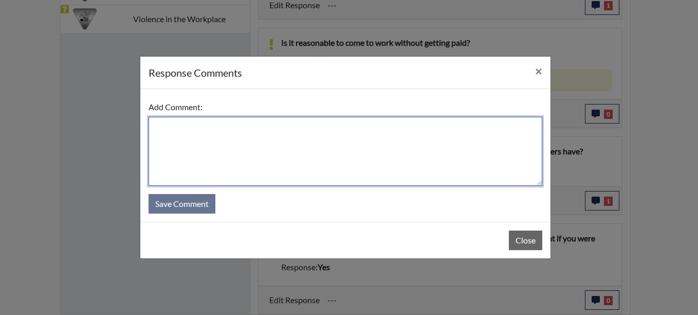
click at [170, 127] on textarea at bounding box center [346, 151] width 394 height 69
type textarea "M"
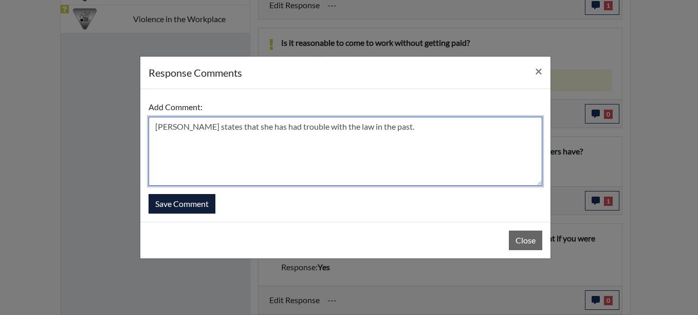
type textarea "Ms. Mallory states that she has had trouble with the law in the past."
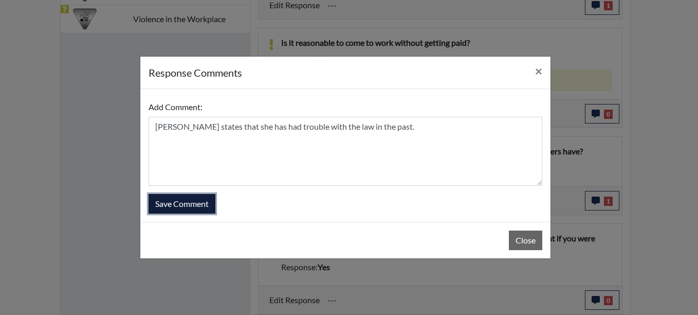
click at [179, 199] on button "Save Comment" at bounding box center [182, 204] width 67 height 20
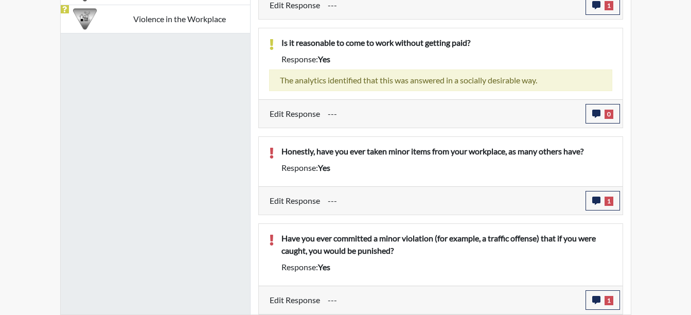
scroll to position [171, 427]
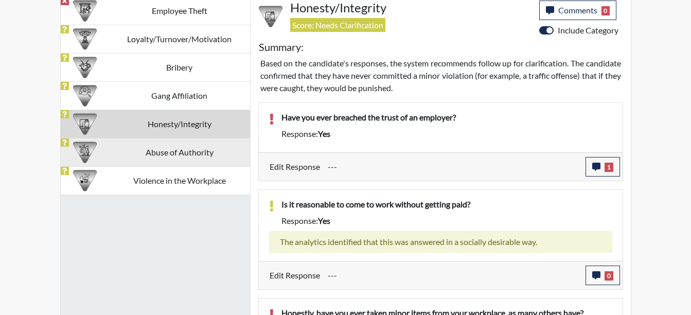
click at [175, 157] on td "Abuse of Authority" at bounding box center [179, 152] width 141 height 28
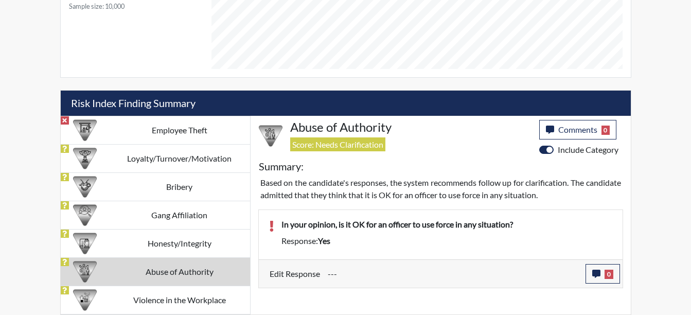
scroll to position [532, 0]
click at [609, 265] on button "0" at bounding box center [602, 274] width 34 height 20
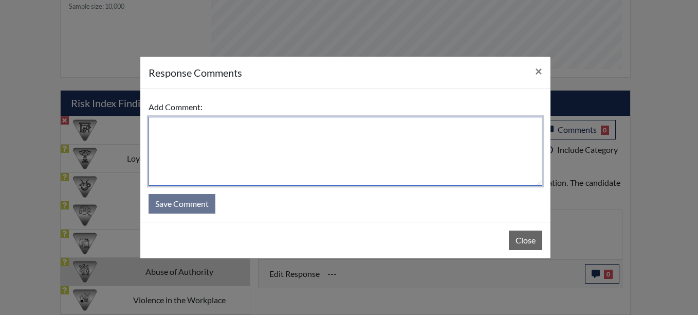
click at [166, 123] on textarea at bounding box center [346, 151] width 394 height 69
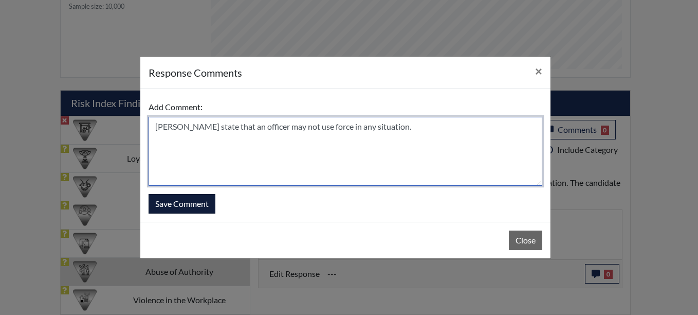
type textarea "Ms. Mallory state that an officer may not use force in any situation."
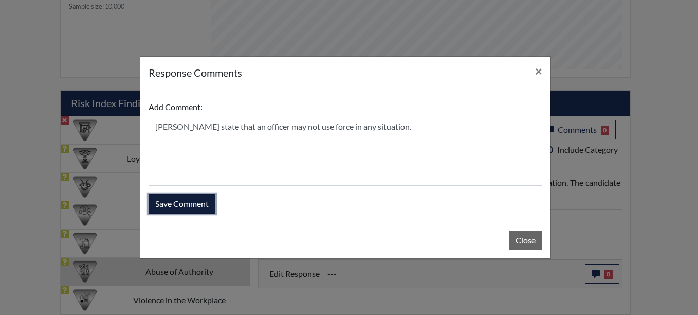
click at [173, 203] on button "Save Comment" at bounding box center [182, 204] width 67 height 20
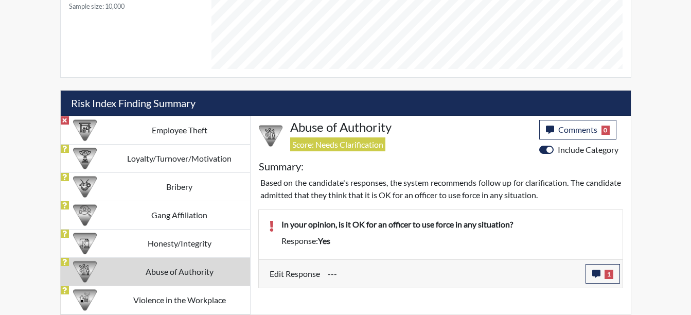
scroll to position [171, 427]
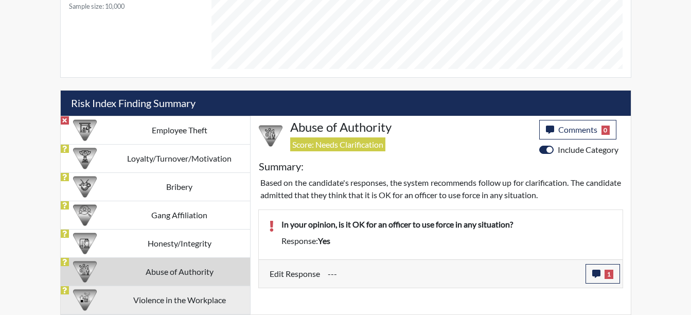
click at [218, 300] on td "Violence in the Workplace" at bounding box center [179, 299] width 141 height 28
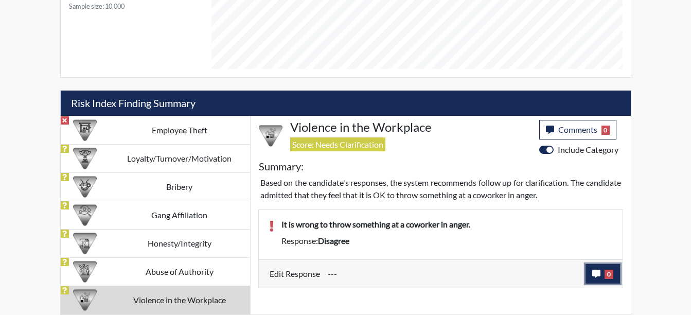
click at [608, 276] on span "0" at bounding box center [608, 273] width 9 height 9
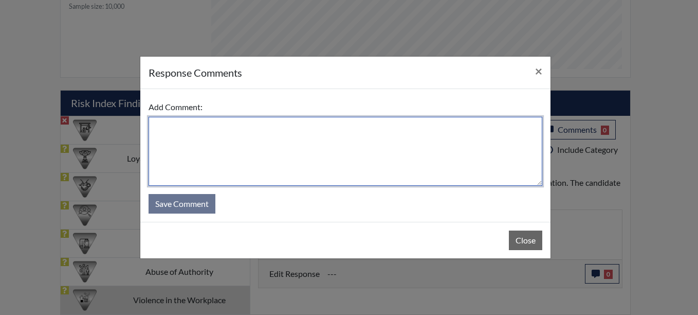
click at [181, 133] on textarea at bounding box center [346, 151] width 394 height 69
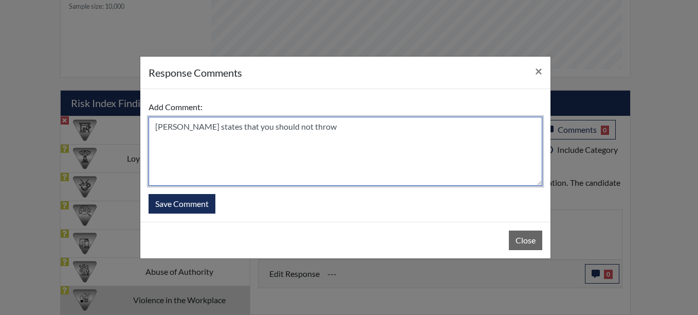
click at [325, 129] on textarea "Ms. Mallory states that you should not throw" at bounding box center [346, 151] width 394 height 69
type textarea "Ms. Mallory states that you should not throw things at a co-worker."
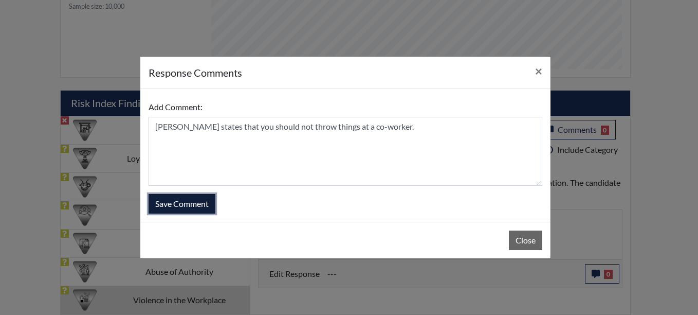
drag, startPoint x: 200, startPoint y: 203, endPoint x: 213, endPoint y: 210, distance: 15.6
click at [200, 203] on button "Save Comment" at bounding box center [182, 204] width 67 height 20
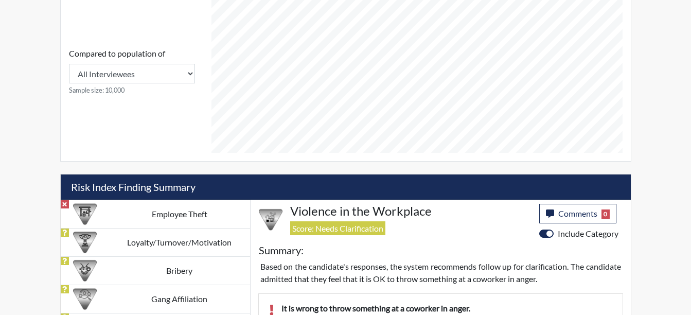
scroll to position [532, 0]
